Goal: Information Seeking & Learning: Learn about a topic

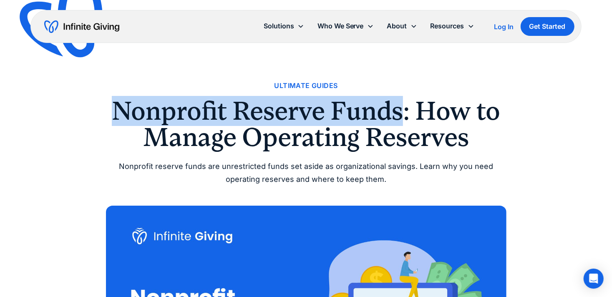
drag, startPoint x: 108, startPoint y: 108, endPoint x: 405, endPoint y: 117, distance: 297.3
click at [405, 117] on h1 "Nonprofit Reserve Funds: How to Manage Operating Reserves" at bounding box center [306, 124] width 401 height 52
copy h1 "Nonprofit Reserve Funds"
